Goal: Task Accomplishment & Management: Manage account settings

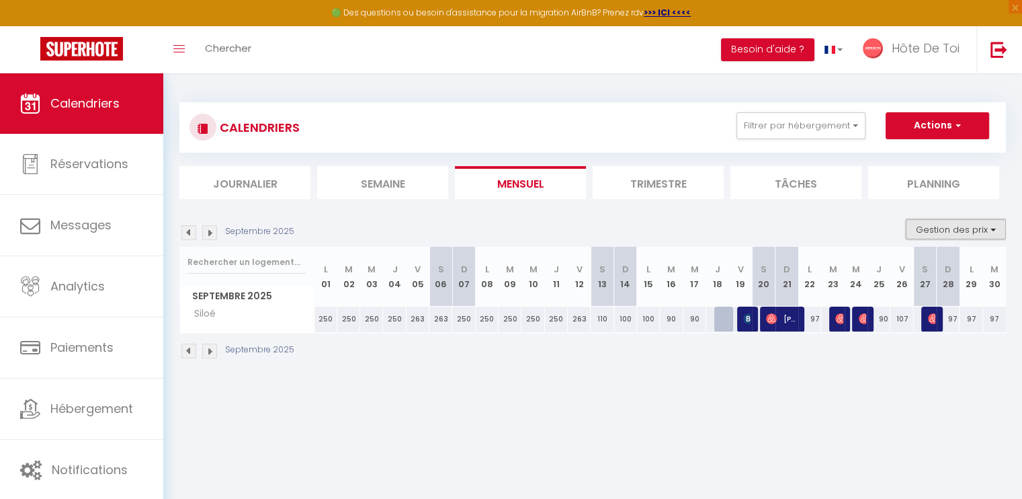
click at [956, 222] on button "Gestion des prix" at bounding box center [956, 229] width 100 height 20
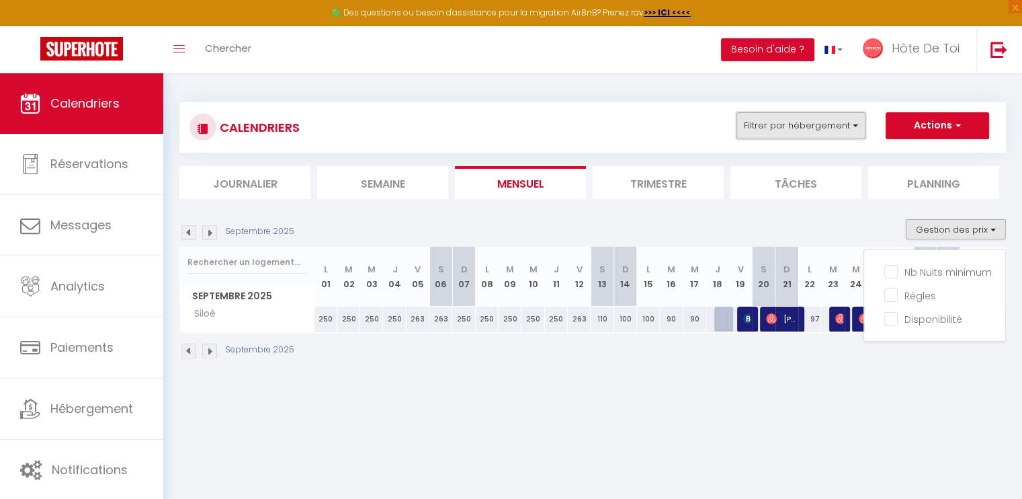
click at [819, 123] on button "Filtrer par hébergement" at bounding box center [801, 125] width 129 height 27
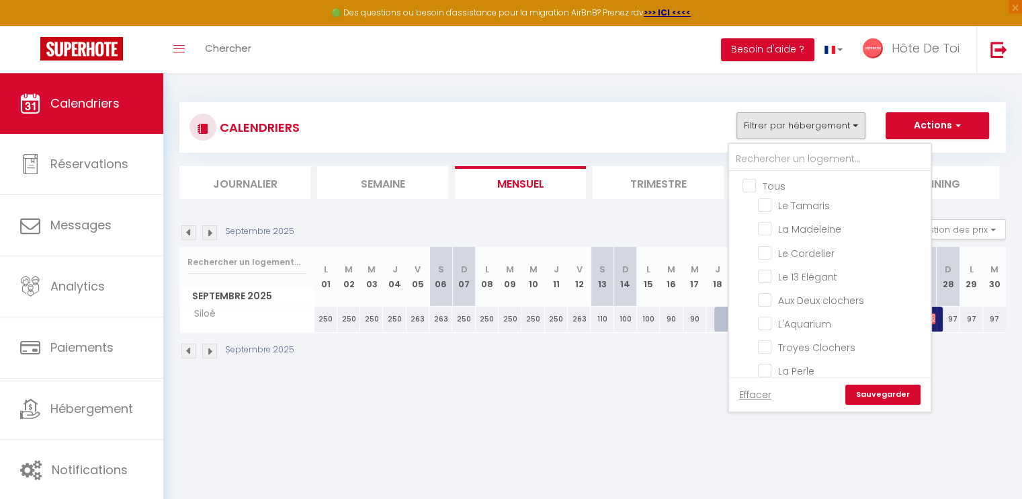
checkbox input "true"
checkbox input "false"
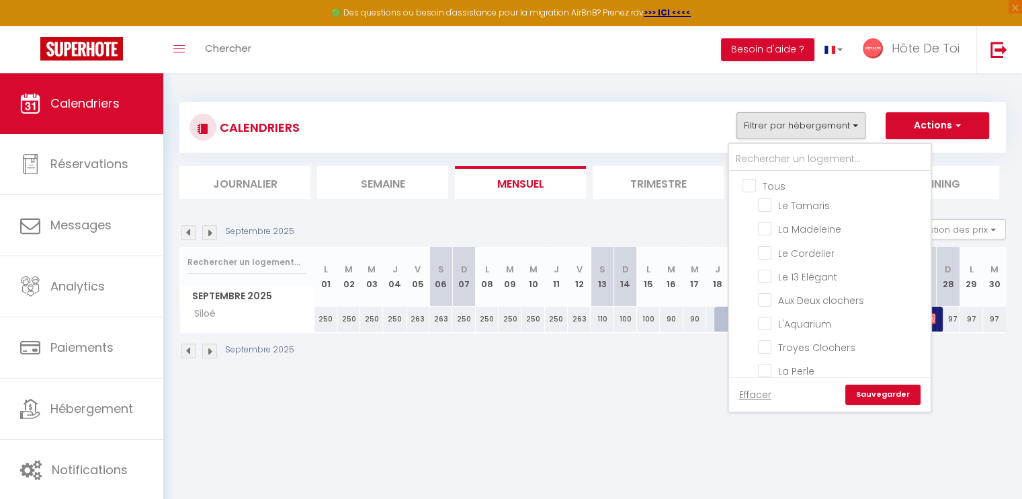
checkbox input "false"
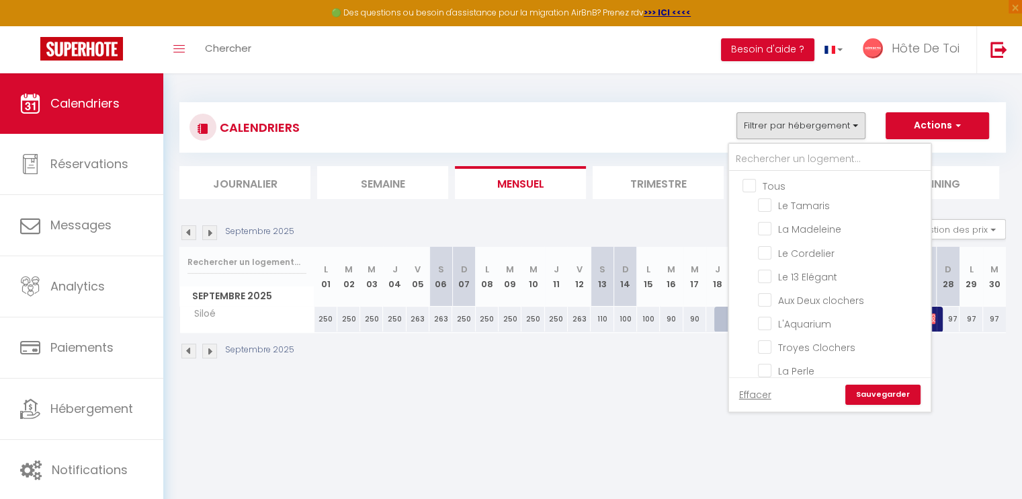
checkbox input "false"
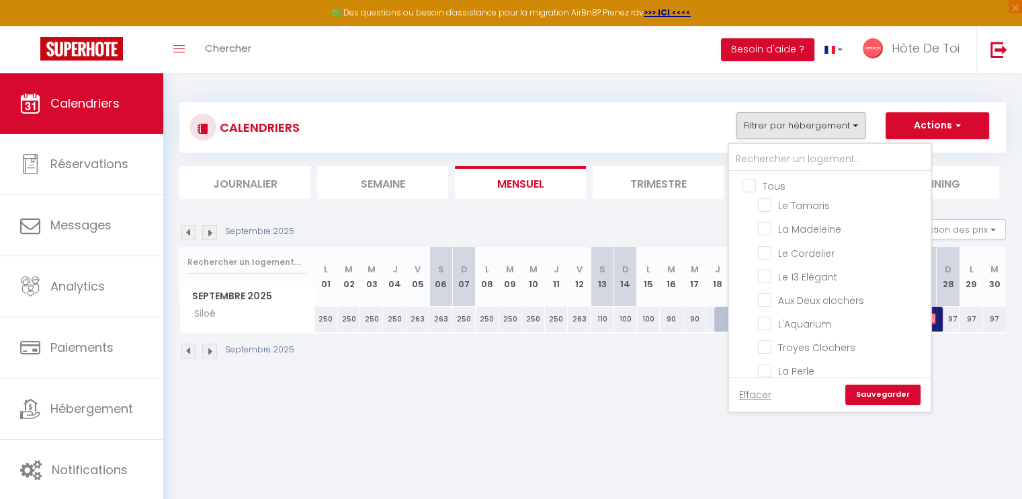
click at [871, 389] on link "Sauvegarder" at bounding box center [883, 394] width 75 height 20
